Goal: Check status: Check status

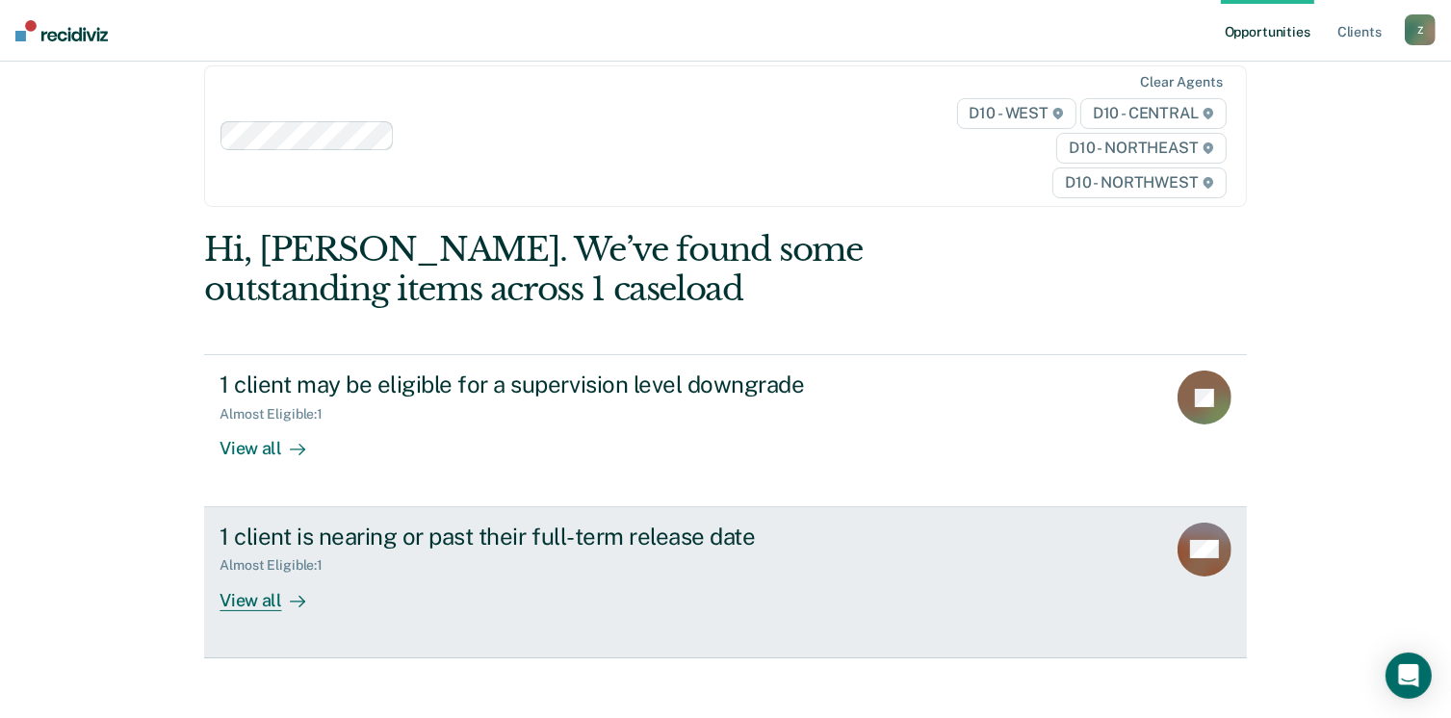
scroll to position [40, 0]
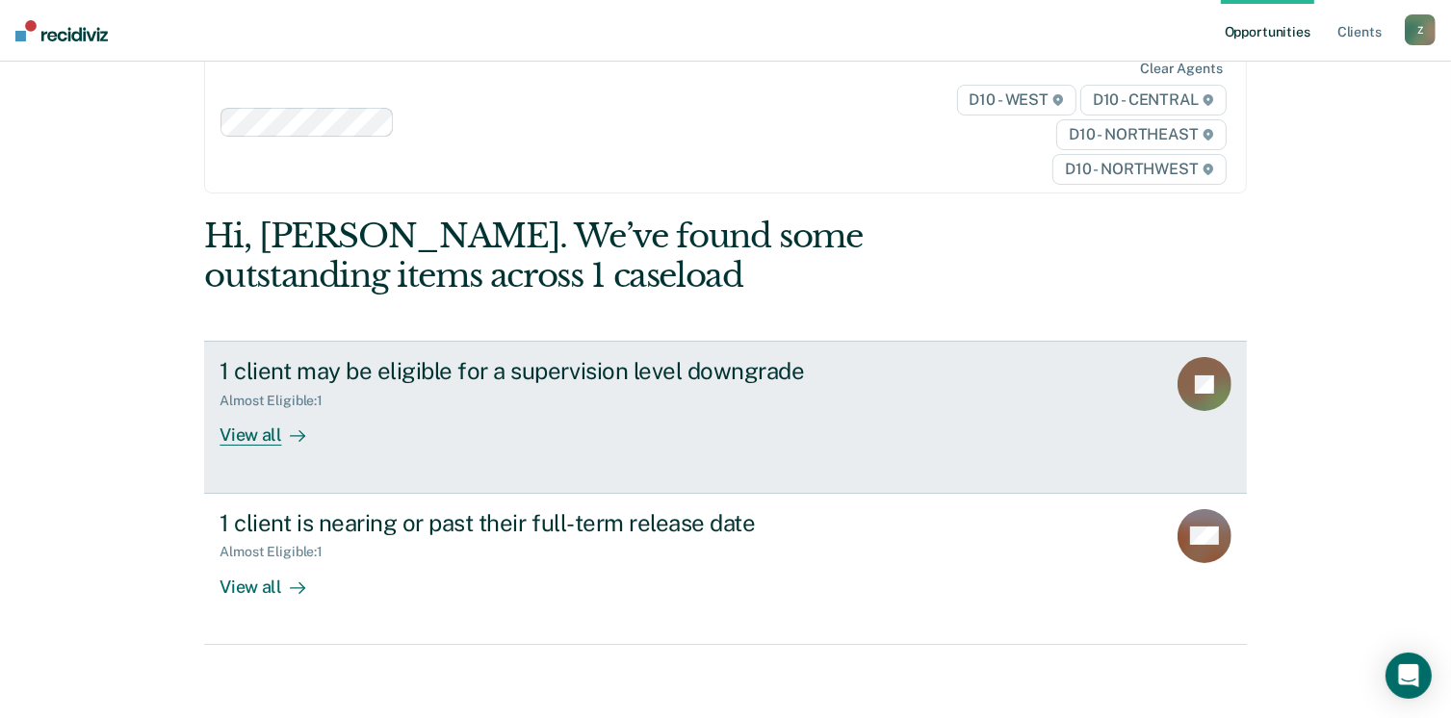
click at [642, 455] on link "1 client may be eligible for a supervision level downgrade Almost Eligible : 1 …" at bounding box center [725, 417] width 1042 height 152
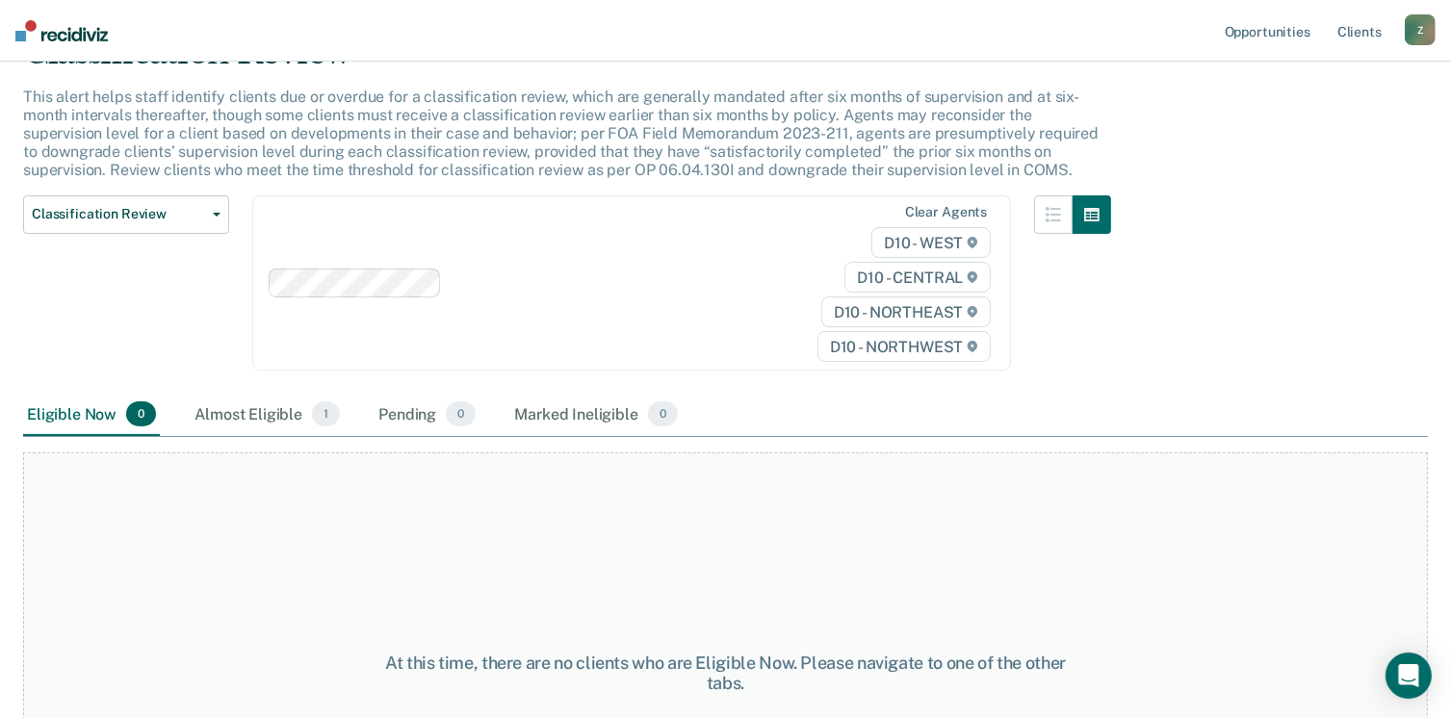
scroll to position [272, 0]
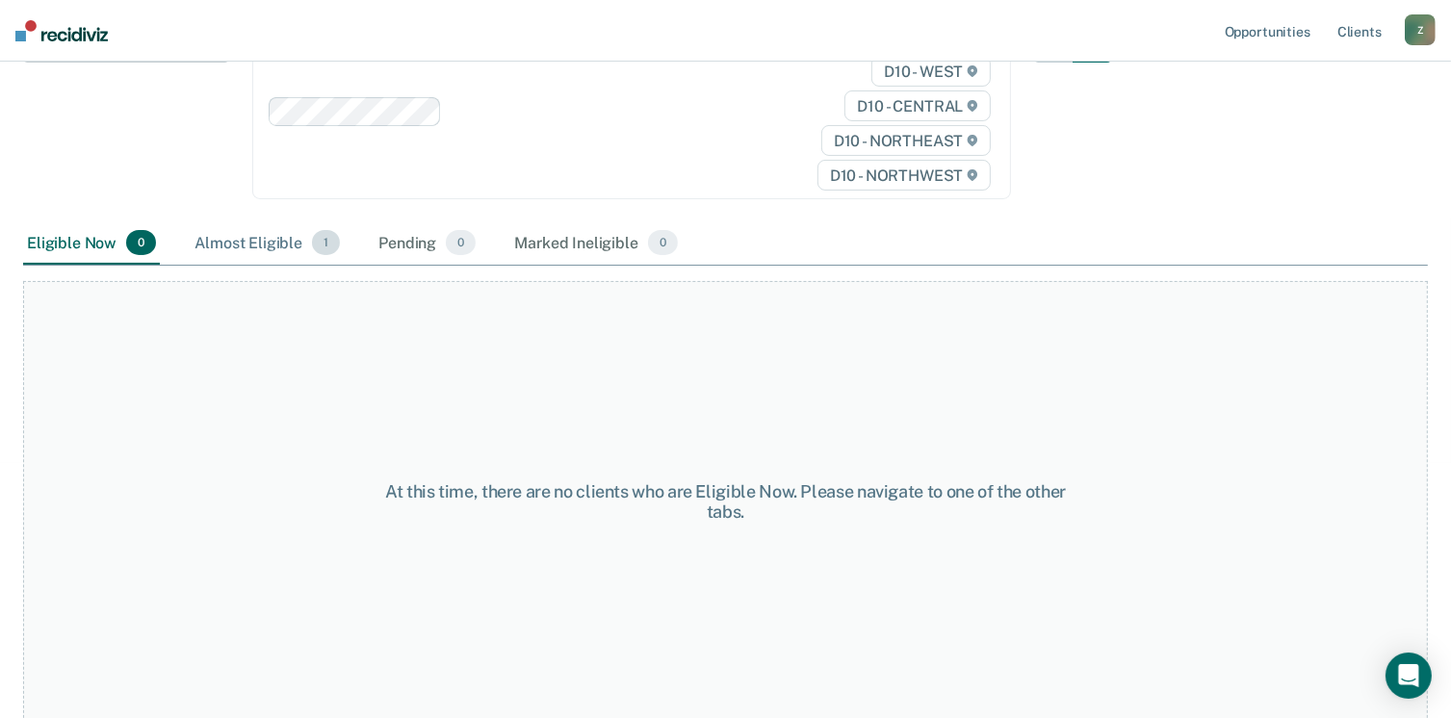
click at [293, 243] on div "Almost Eligible 1" at bounding box center [267, 243] width 153 height 42
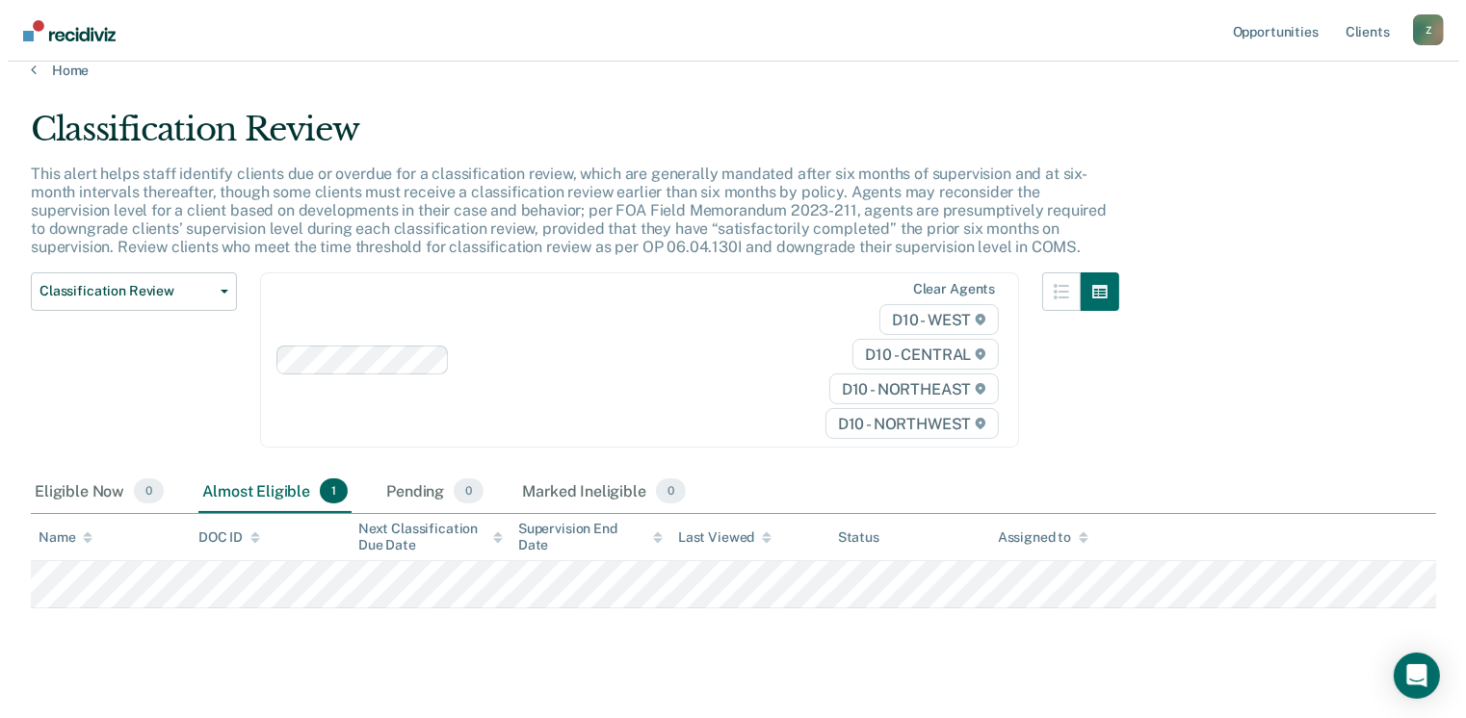
scroll to position [0, 0]
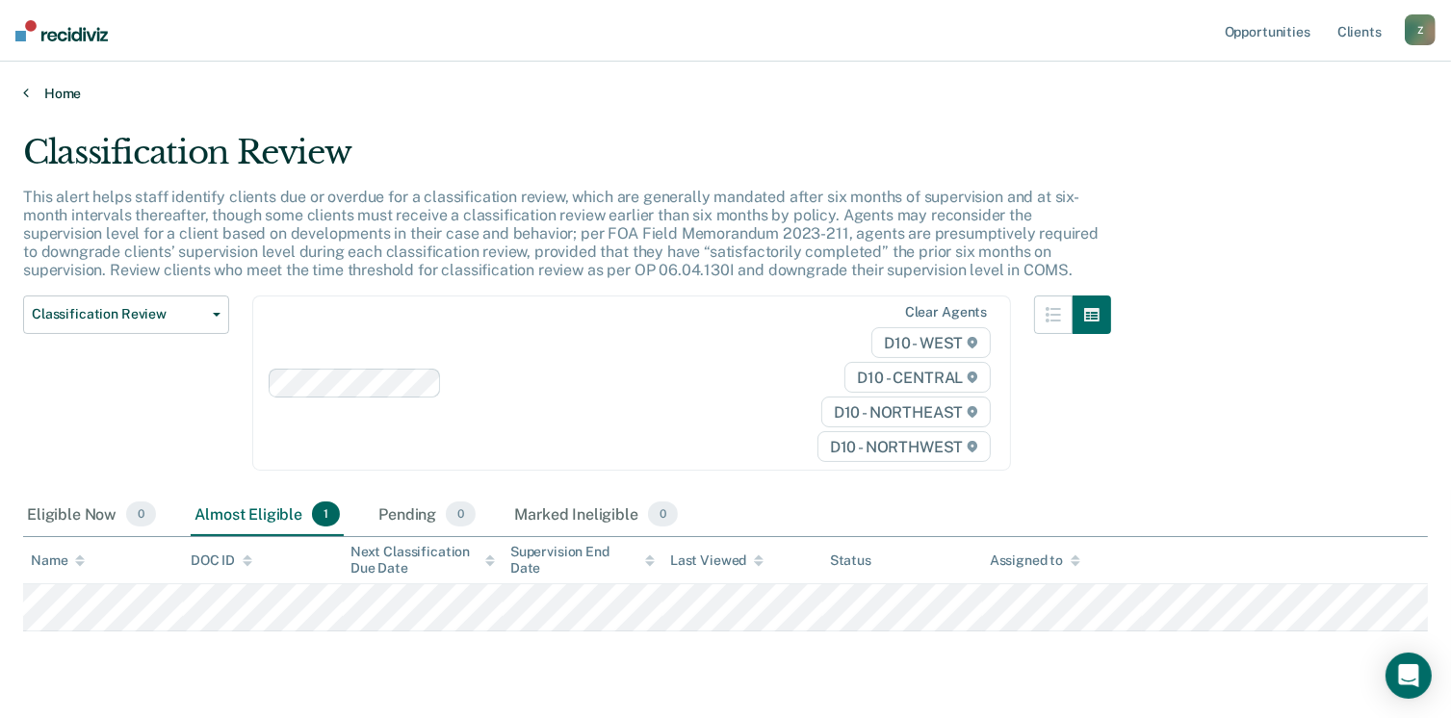
click at [34, 97] on link "Home" at bounding box center [725, 93] width 1405 height 17
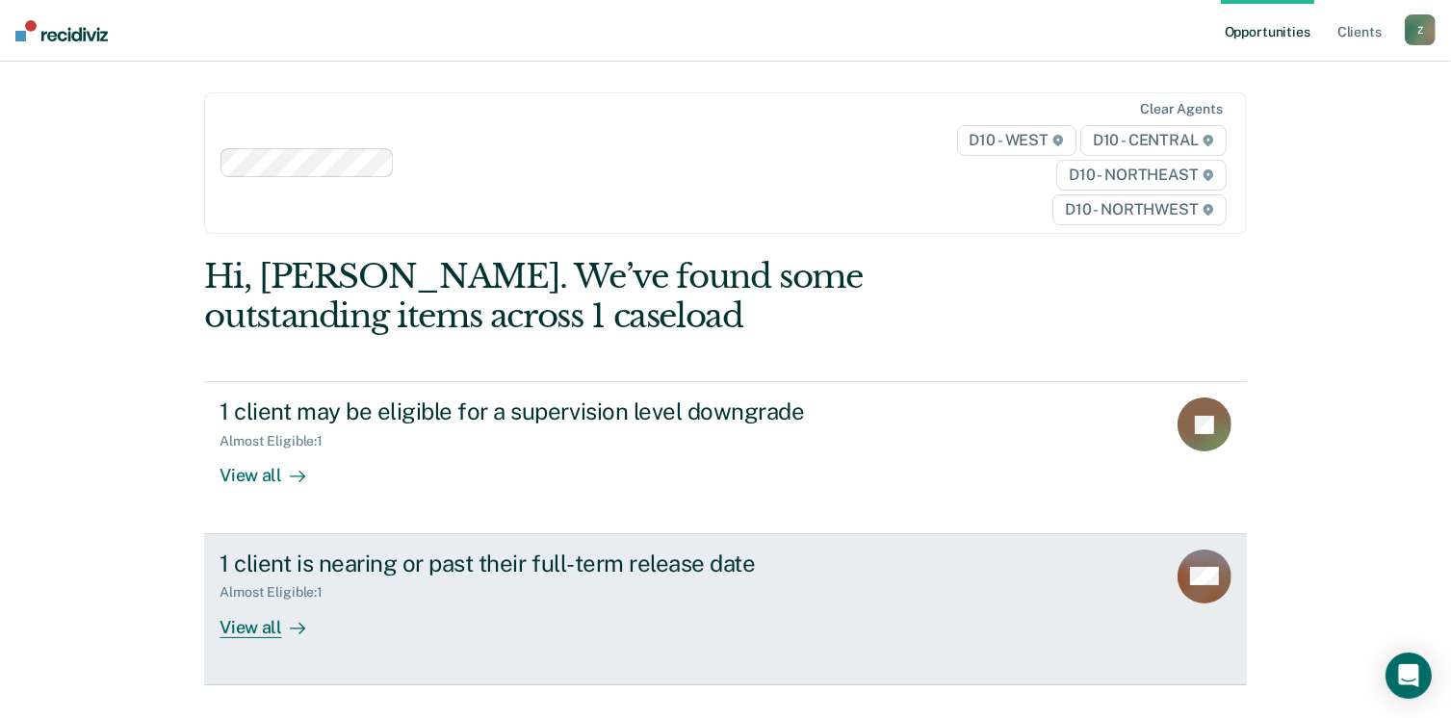
click at [376, 583] on div "Almost Eligible : 1" at bounding box center [558, 589] width 676 height 24
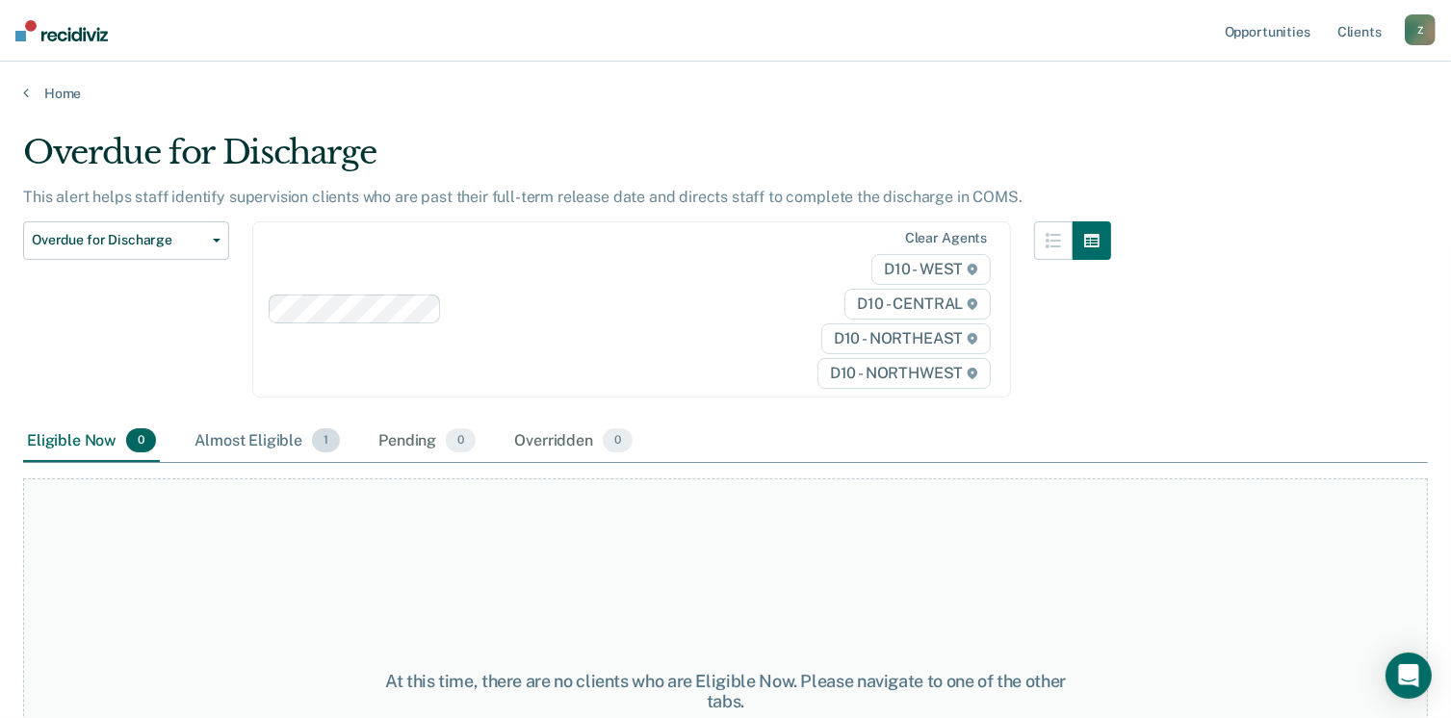
click at [295, 442] on div "Almost Eligible 1" at bounding box center [267, 442] width 153 height 42
